Goal: Information Seeking & Learning: Learn about a topic

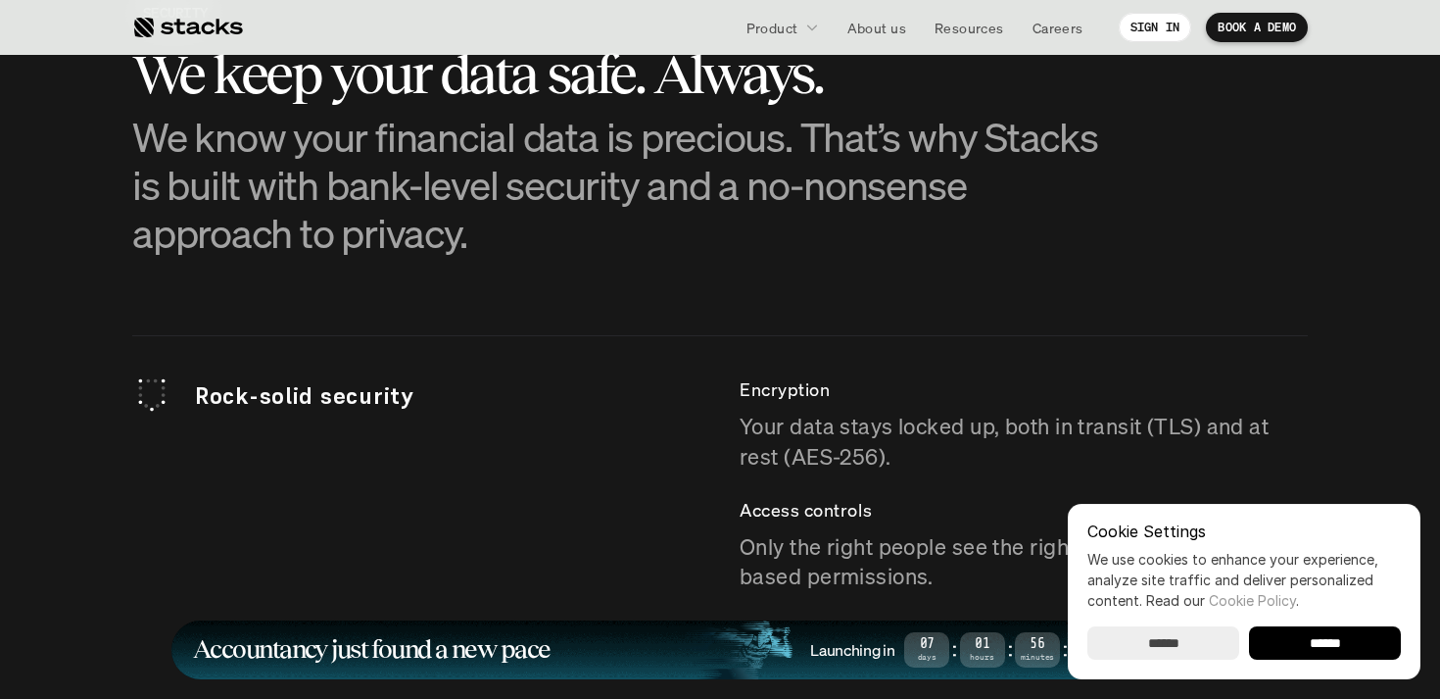
scroll to position [5248, 0]
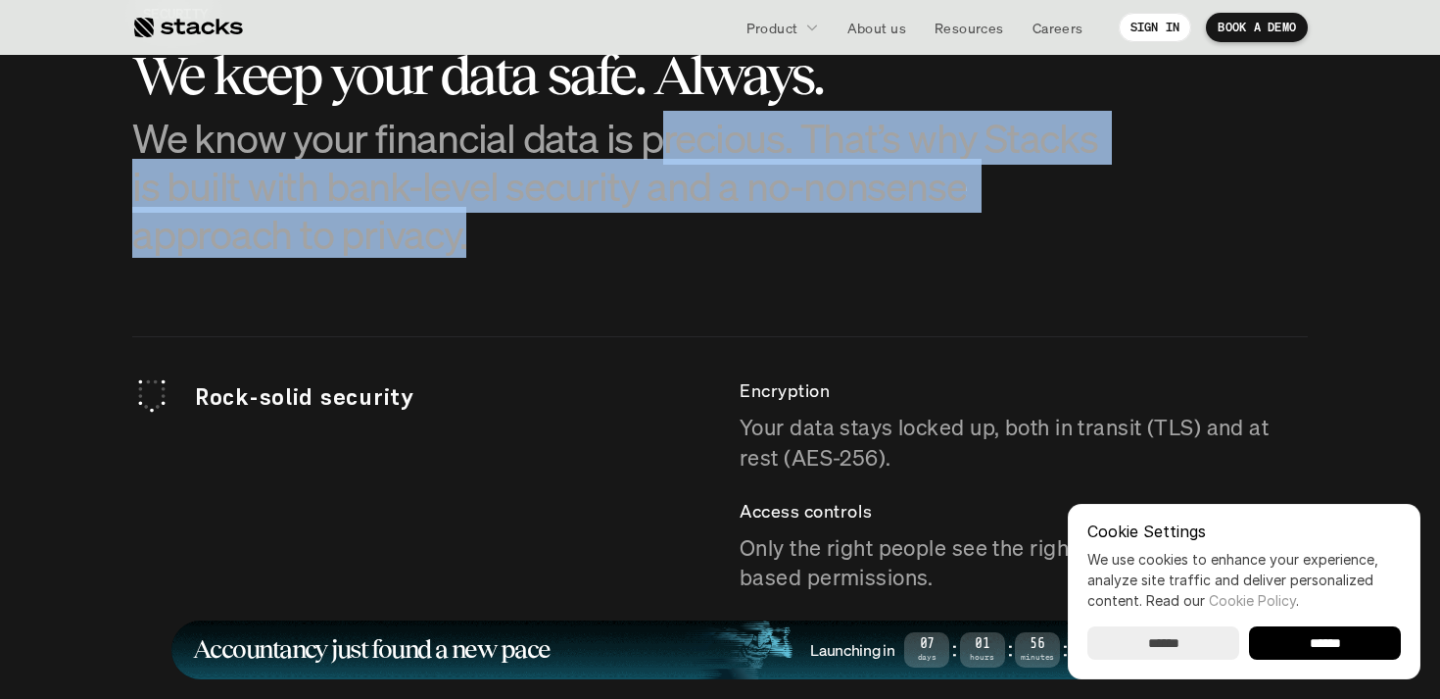
drag, startPoint x: 650, startPoint y: 147, endPoint x: 644, endPoint y: 284, distance: 137.3
click at [644, 284] on section "SECURITY We keep your data safe. Always. We know your financial data is preciou…" at bounding box center [720, 577] width 1440 height 1357
click at [646, 225] on p "We know your financial data is precious. That’s why Stacks is built with bank-l…" at bounding box center [622, 186] width 980 height 145
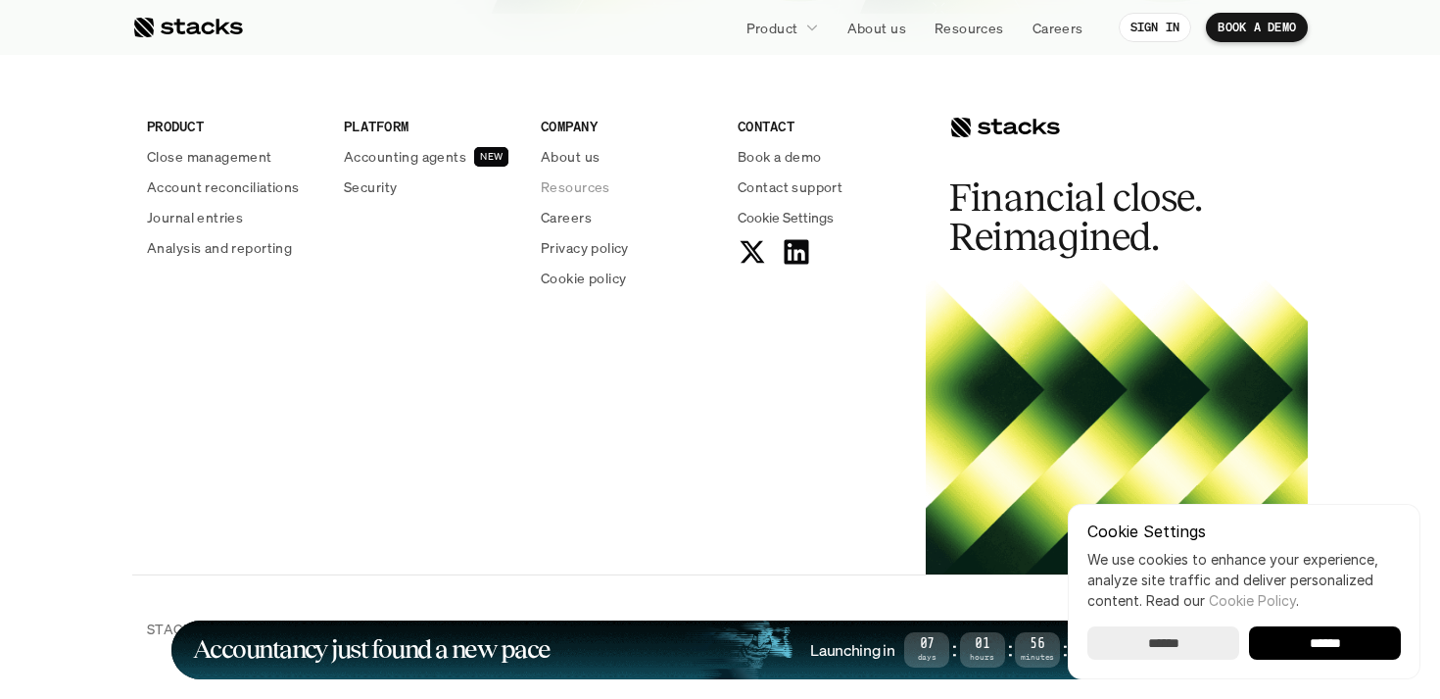
scroll to position [7278, 0]
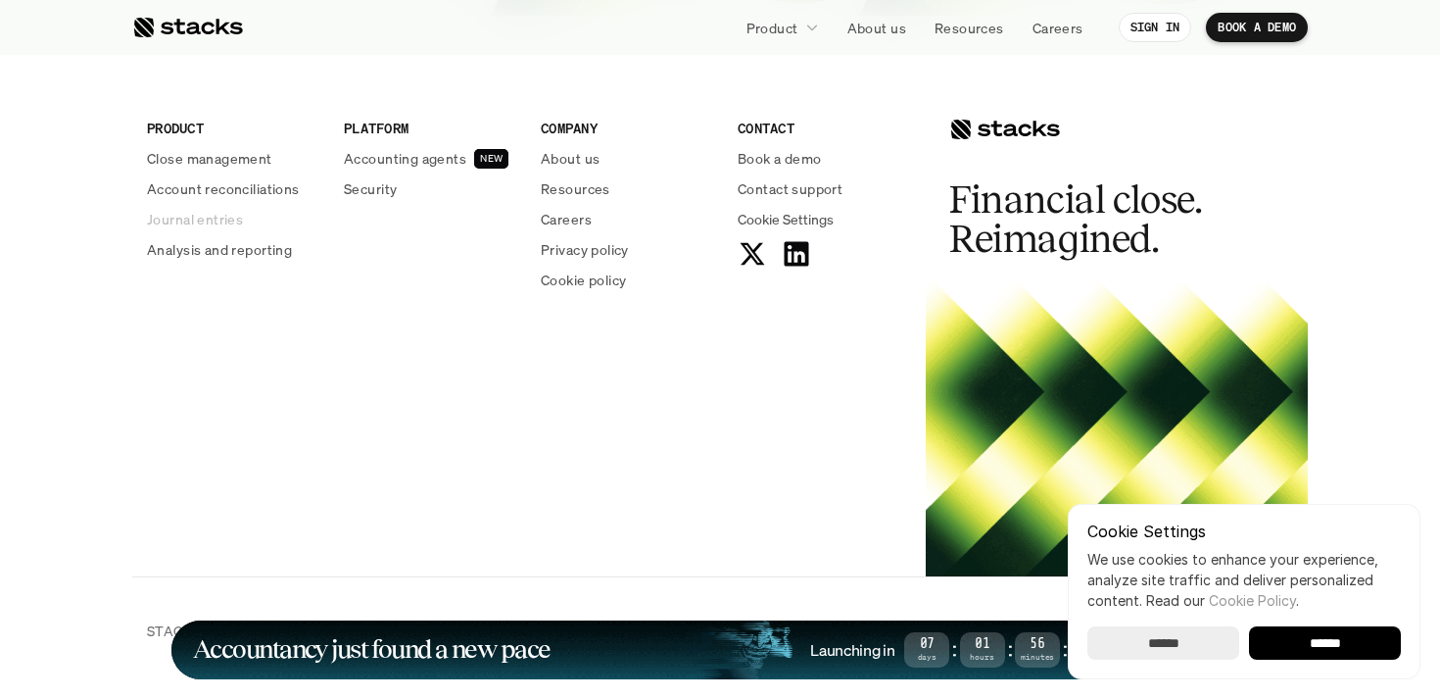
click at [218, 218] on p "Journal entries" at bounding box center [195, 219] width 96 height 21
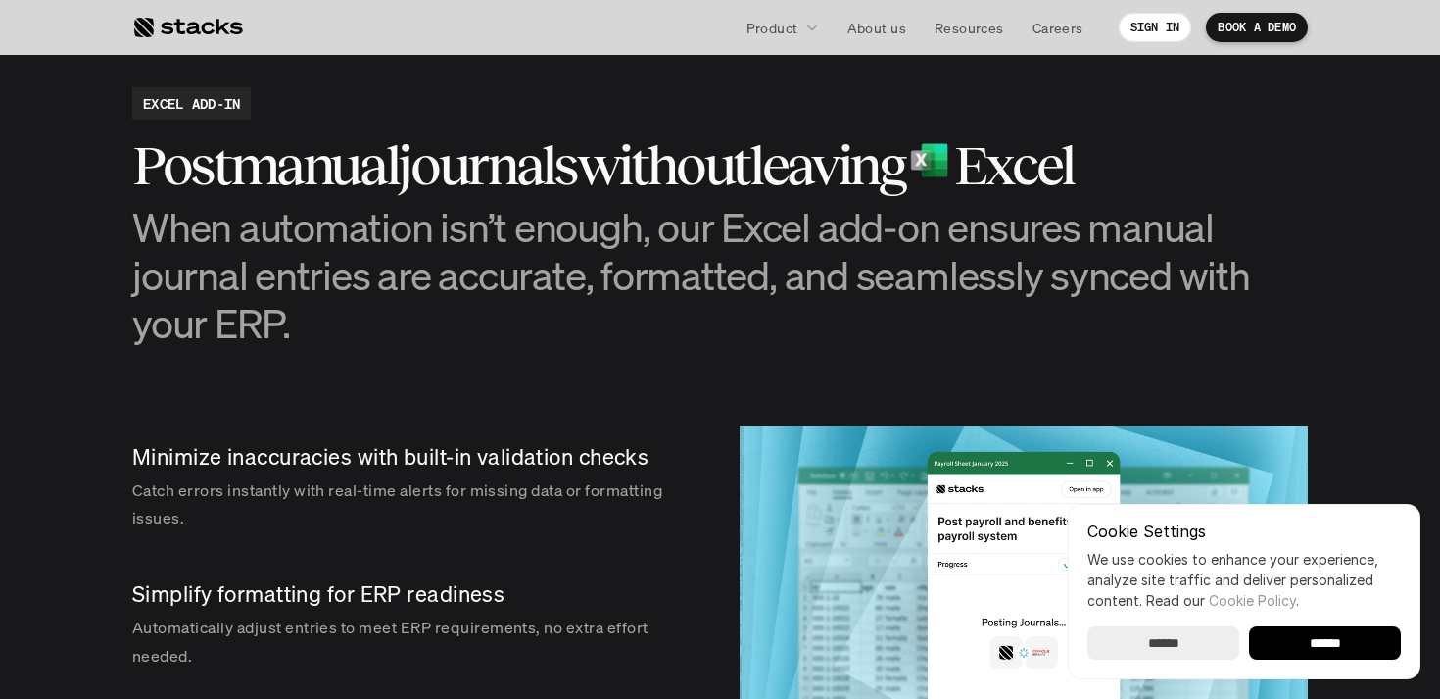
scroll to position [1940, 0]
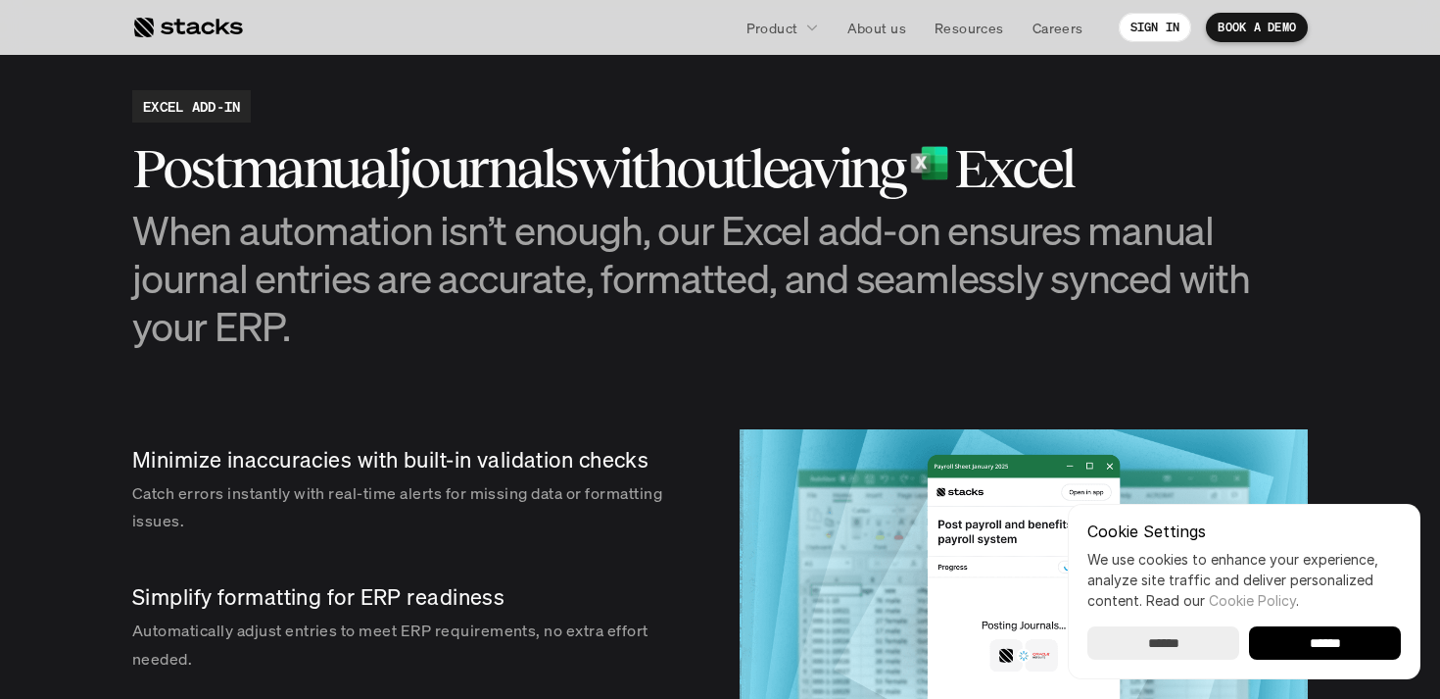
drag, startPoint x: 427, startPoint y: 170, endPoint x: 421, endPoint y: 323, distance: 152.9
click at [422, 323] on div "Post manual journals without leaving Excel When automation isn’t enough, our Ex…" at bounding box center [720, 244] width 1176 height 213
click at [421, 323] on h3 "When automation isn’t enough, our Excel add-on ensures manual journal entries a…" at bounding box center [720, 278] width 1176 height 145
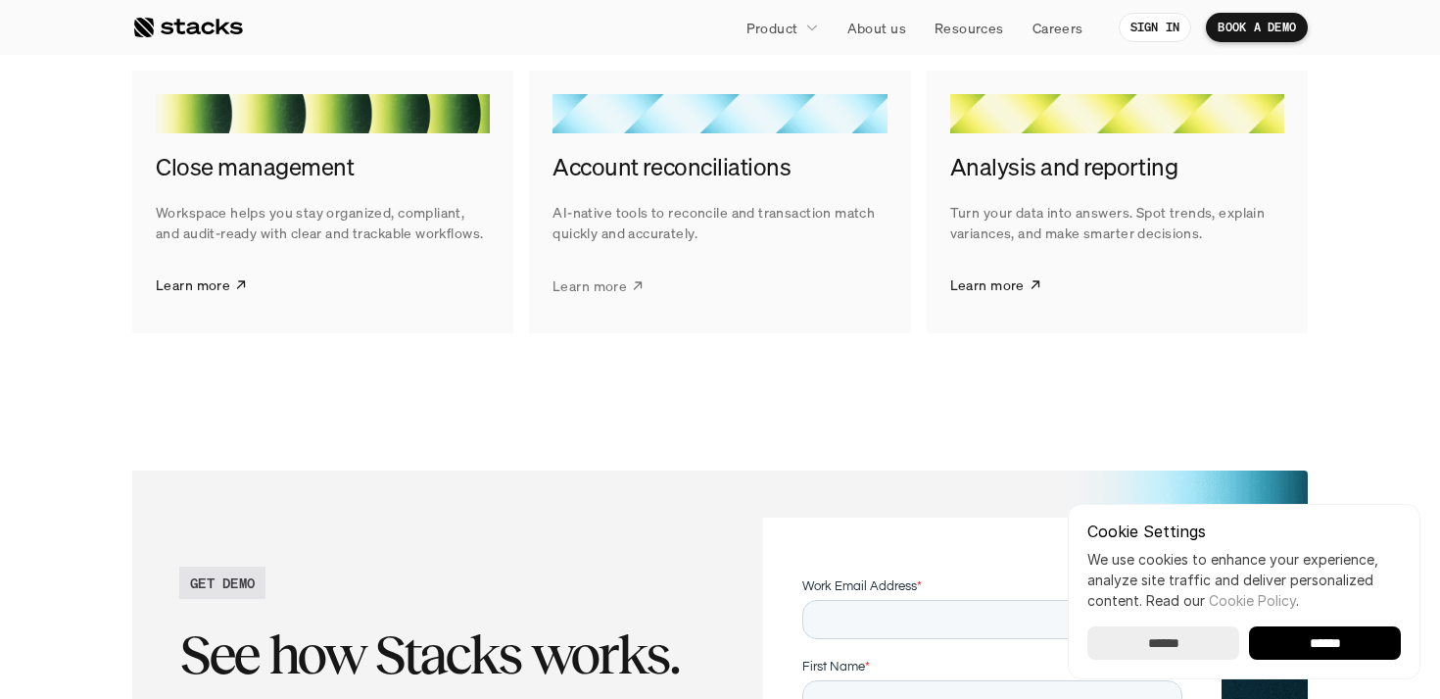
scroll to position [3059, 0]
